Goal: Task Accomplishment & Management: Use online tool/utility

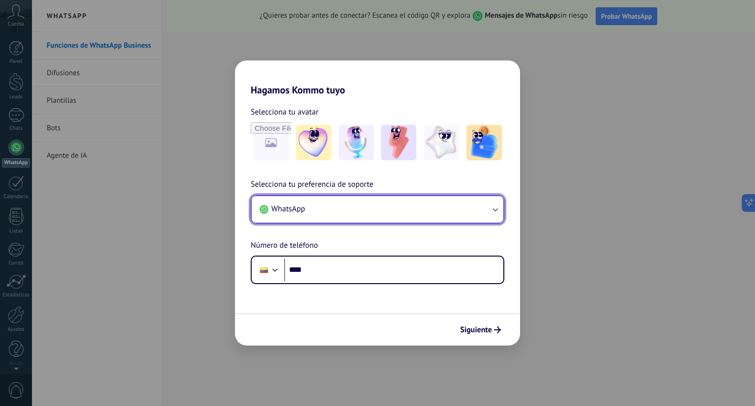
click at [397, 218] on button "WhatsApp" at bounding box center [378, 209] width 252 height 27
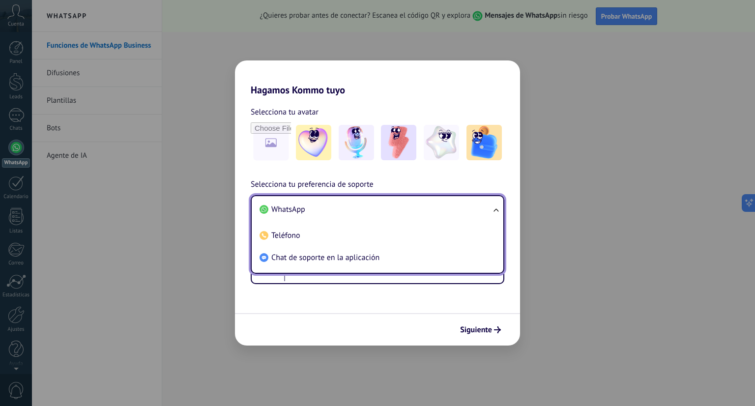
click at [381, 214] on li "WhatsApp" at bounding box center [375, 209] width 240 height 22
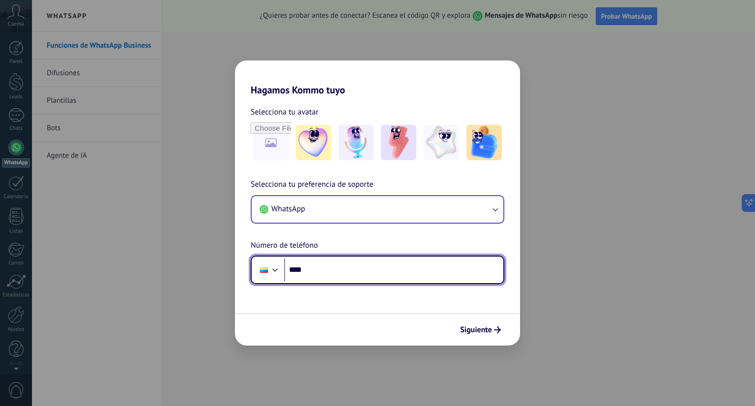
click at [362, 272] on input "****" at bounding box center [393, 269] width 219 height 23
type input "**********"
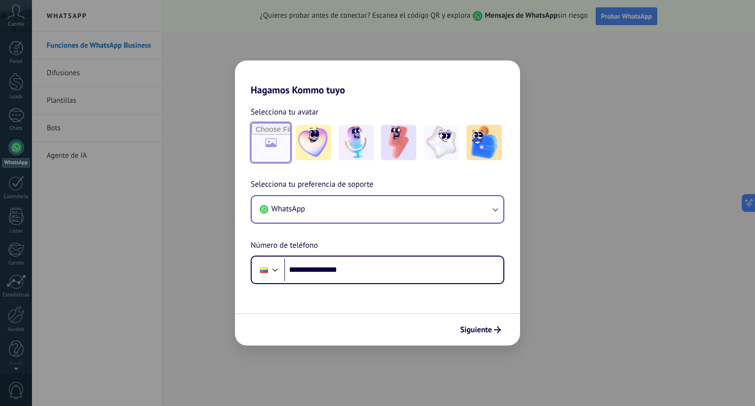
click at [274, 138] on input "file" at bounding box center [271, 142] width 38 height 38
click at [279, 145] on input "file" at bounding box center [271, 142] width 38 height 38
type input "**********"
click at [474, 329] on span "Siguiente" at bounding box center [476, 329] width 32 height 7
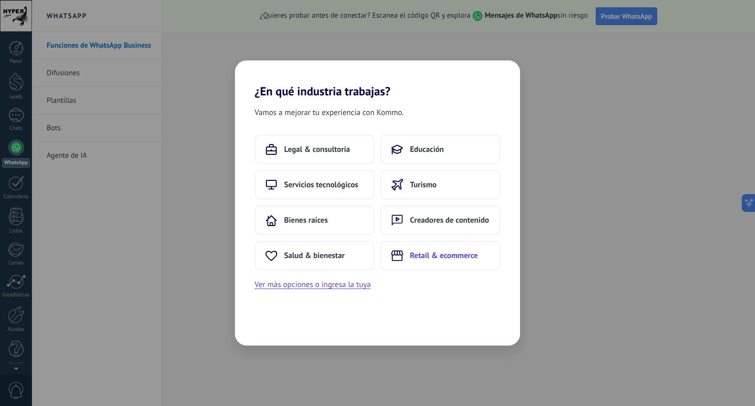
click at [442, 262] on button "Retail & ecommerce" at bounding box center [440, 255] width 120 height 29
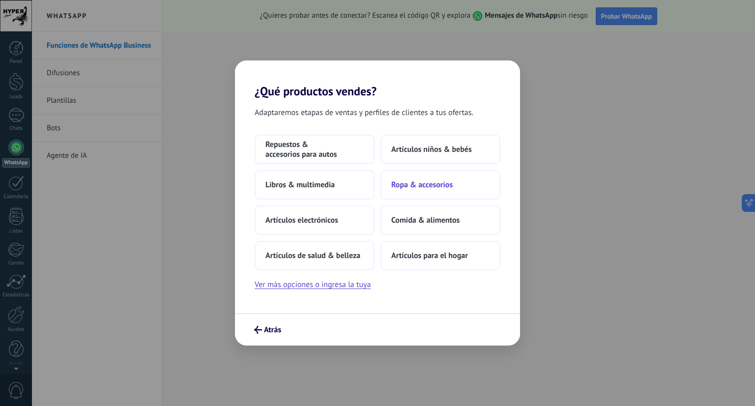
click at [426, 180] on span "Ropa & accesorios" at bounding box center [421, 185] width 61 height 10
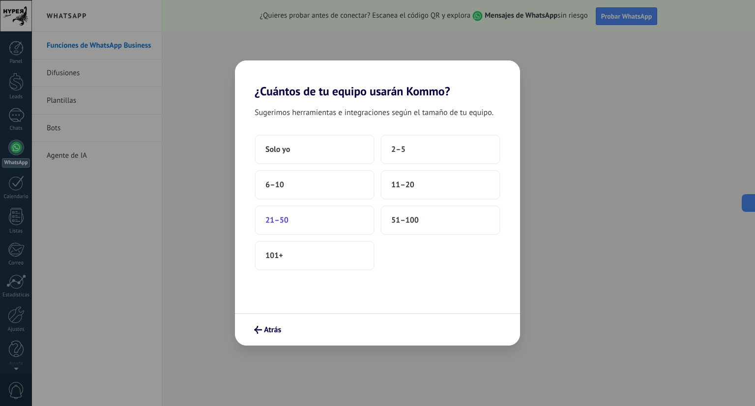
click at [293, 211] on button "21–50" at bounding box center [314, 219] width 120 height 29
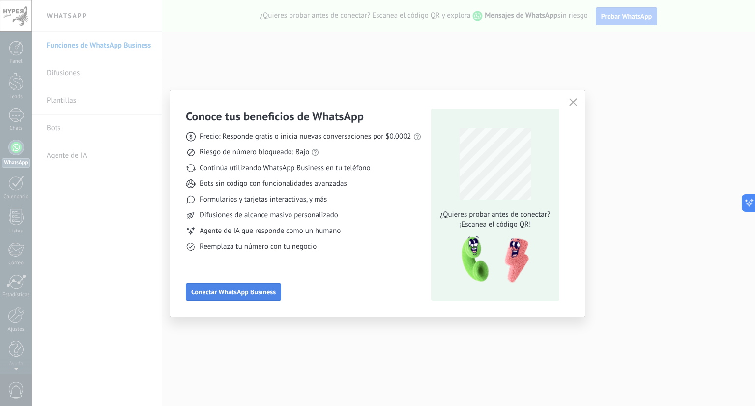
click at [249, 293] on span "Conectar WhatsApp Business" at bounding box center [233, 291] width 84 height 7
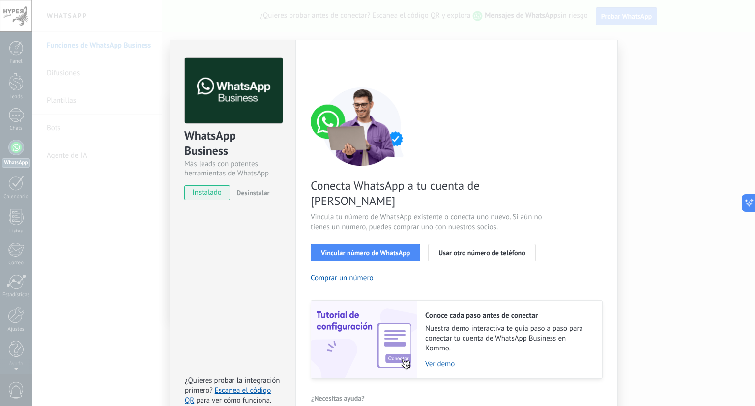
scroll to position [19, 0]
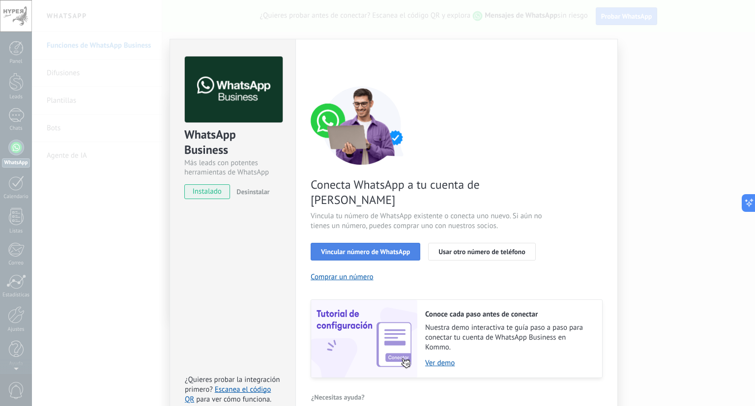
click at [387, 248] on span "Vincular número de WhatsApp" at bounding box center [365, 251] width 89 height 7
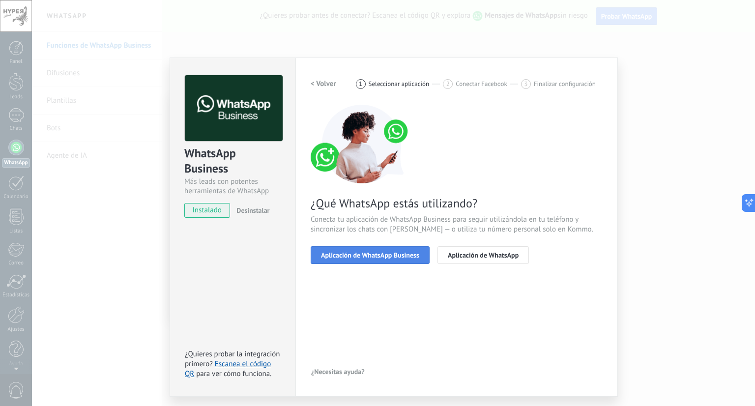
click at [385, 255] on span "Aplicación de WhatsApp Business" at bounding box center [370, 255] width 98 height 7
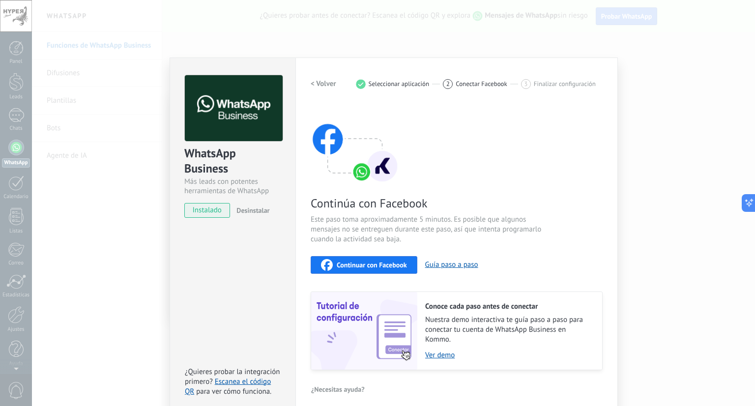
click at [365, 266] on span "Continuar con Facebook" at bounding box center [372, 264] width 70 height 7
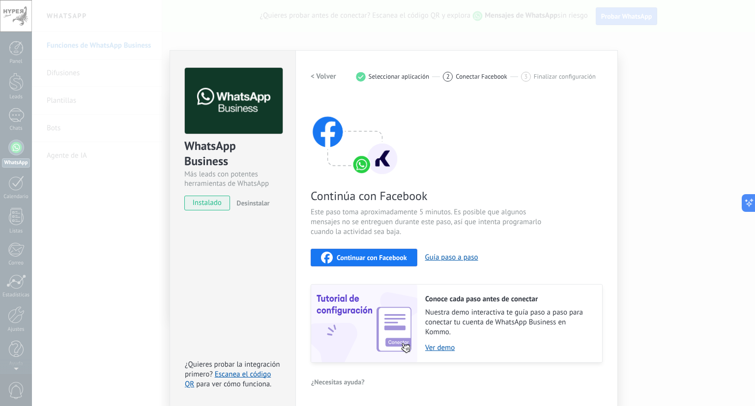
click at [590, 38] on div "WhatsApp Business Más leads con potentes herramientas de WhatsApp instalado Des…" at bounding box center [393, 203] width 723 height 406
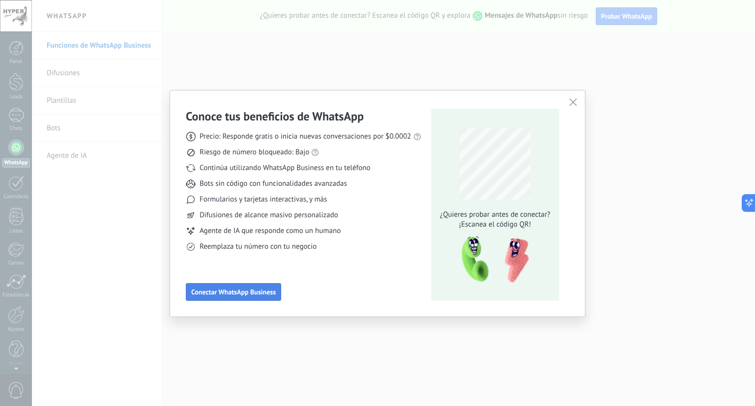
click at [269, 298] on button "Conectar WhatsApp Business" at bounding box center [233, 292] width 95 height 18
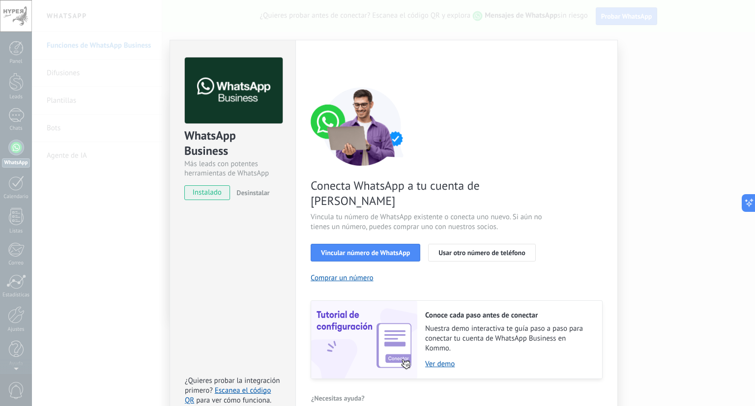
scroll to position [19, 0]
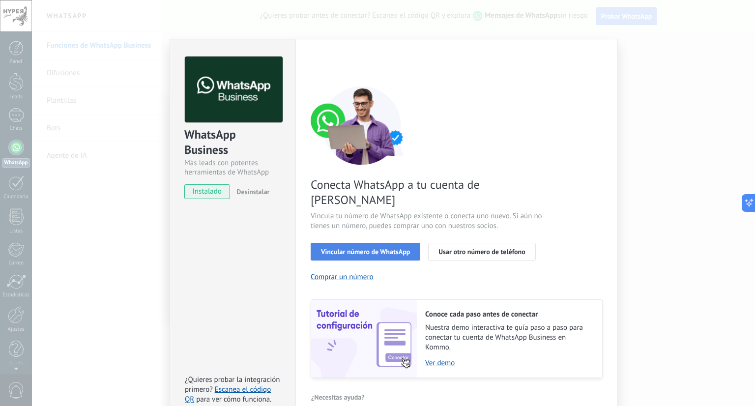
click at [399, 248] on span "Vincular número de WhatsApp" at bounding box center [365, 251] width 89 height 7
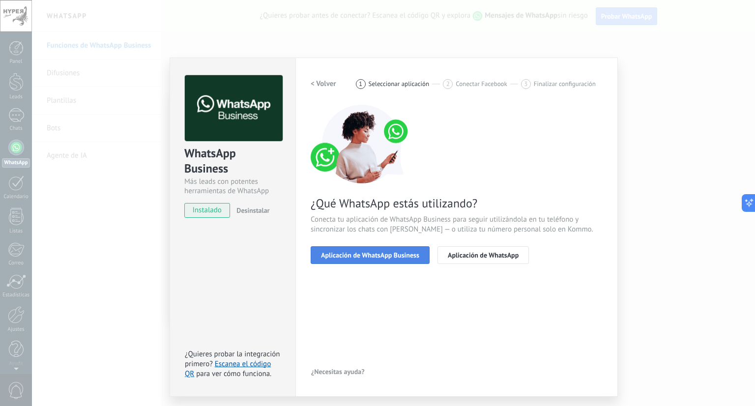
click at [394, 254] on span "Aplicación de WhatsApp Business" at bounding box center [370, 255] width 98 height 7
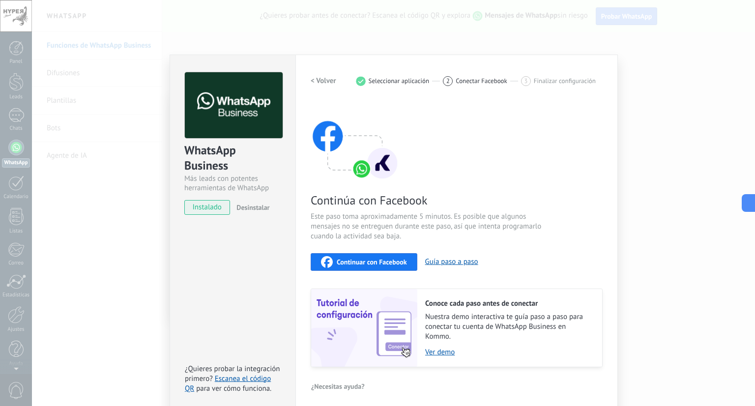
scroll to position [7, 0]
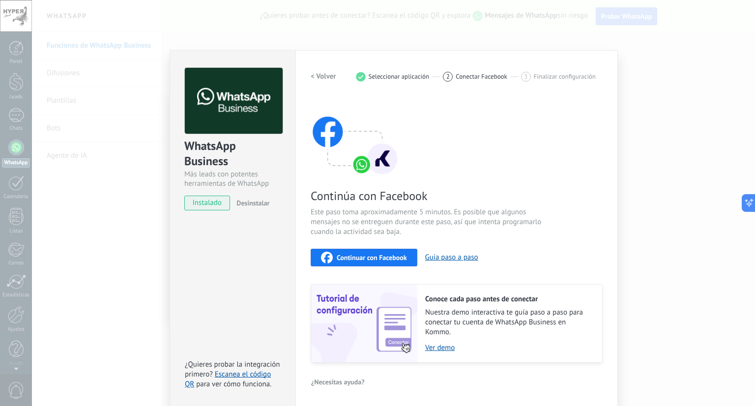
click at [403, 254] on span "Continuar con Facebook" at bounding box center [372, 257] width 70 height 7
click at [87, 14] on div "WhatsApp Business Más leads con potentes herramientas de WhatsApp instalado Des…" at bounding box center [393, 203] width 723 height 406
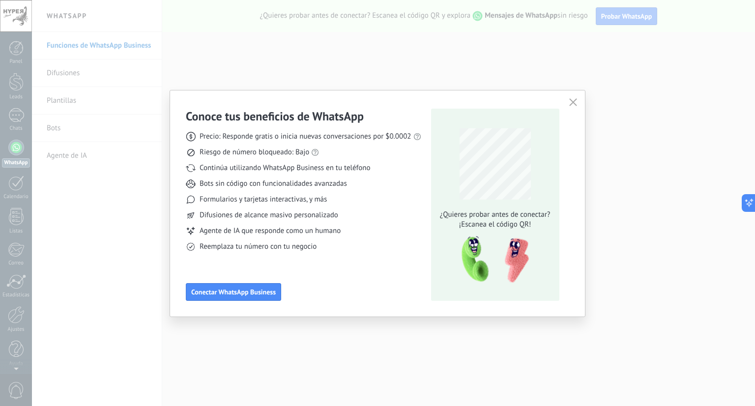
click at [87, 14] on div at bounding box center [393, 203] width 723 height 406
click at [570, 105] on icon "button" at bounding box center [573, 102] width 8 height 8
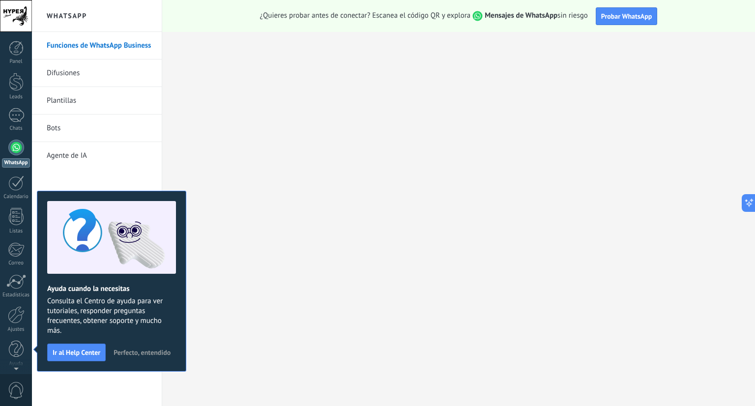
click at [162, 352] on span "Perfecto, entendido" at bounding box center [141, 352] width 57 height 7
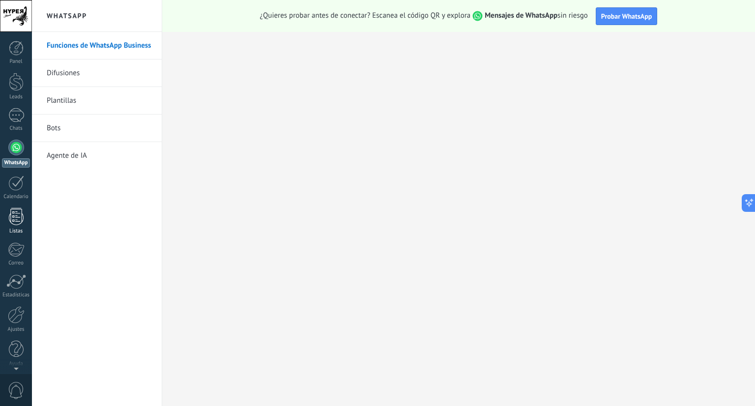
click at [16, 223] on div at bounding box center [16, 216] width 15 height 17
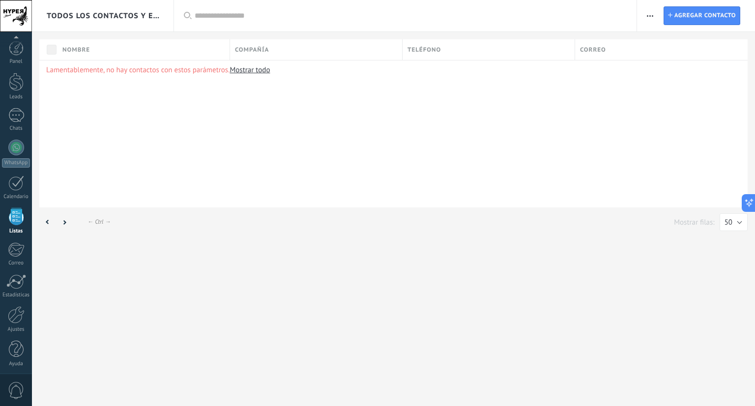
scroll to position [2, 0]
click at [14, 151] on div at bounding box center [16, 145] width 16 height 16
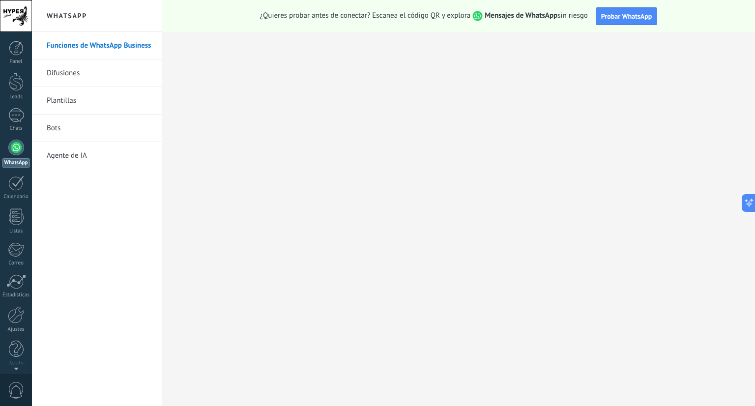
click at [96, 68] on link "Difusiones" at bounding box center [99, 73] width 105 height 28
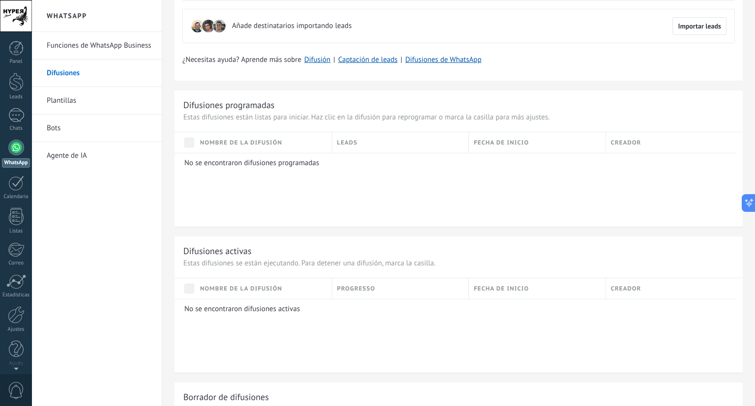
scroll to position [98, 0]
click at [196, 162] on p "No se encontraron difusiones programadas" at bounding box center [456, 160] width 544 height 9
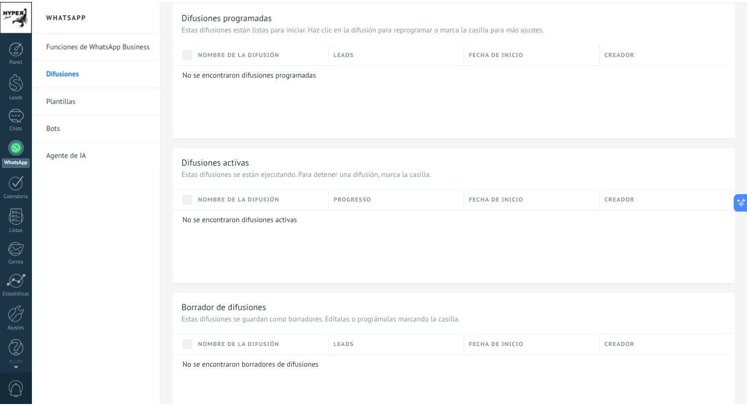
scroll to position [197, 0]
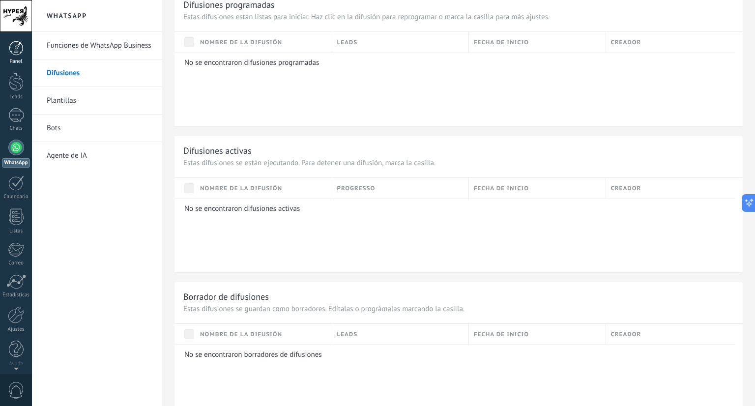
click at [17, 49] on div at bounding box center [16, 48] width 15 height 15
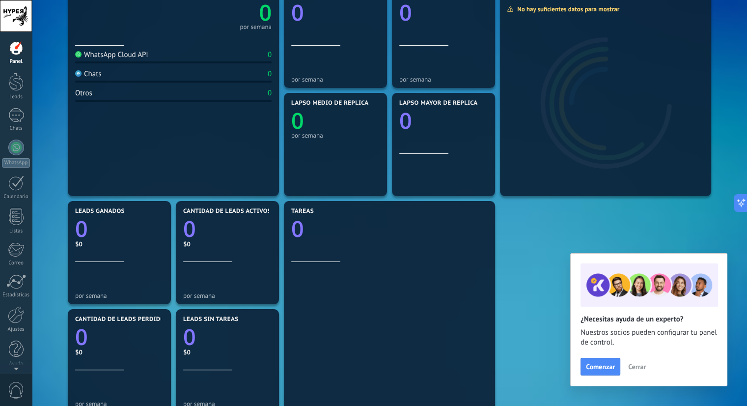
scroll to position [147, 0]
